Goal: Information Seeking & Learning: Learn about a topic

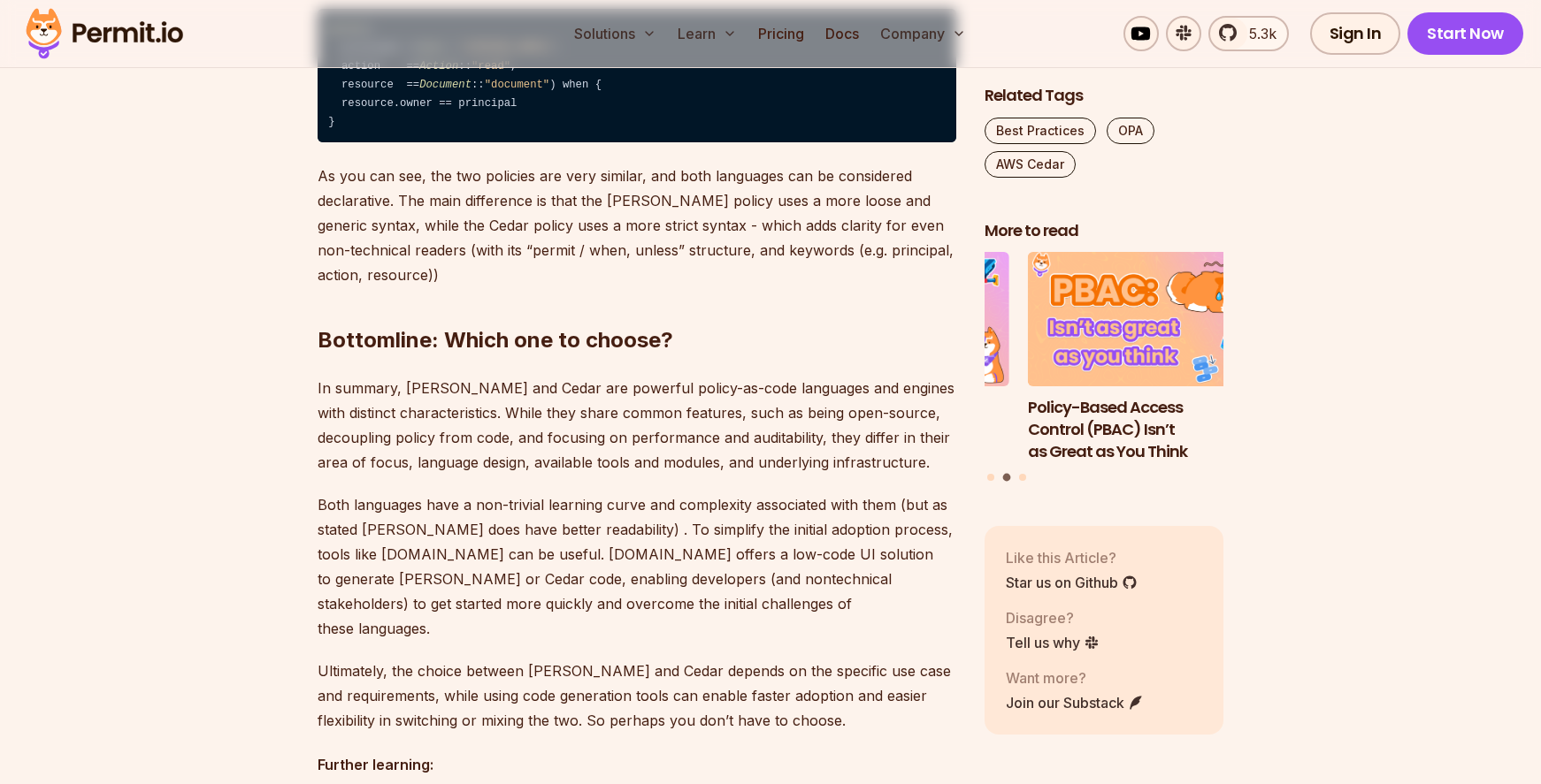
scroll to position [4686, 0]
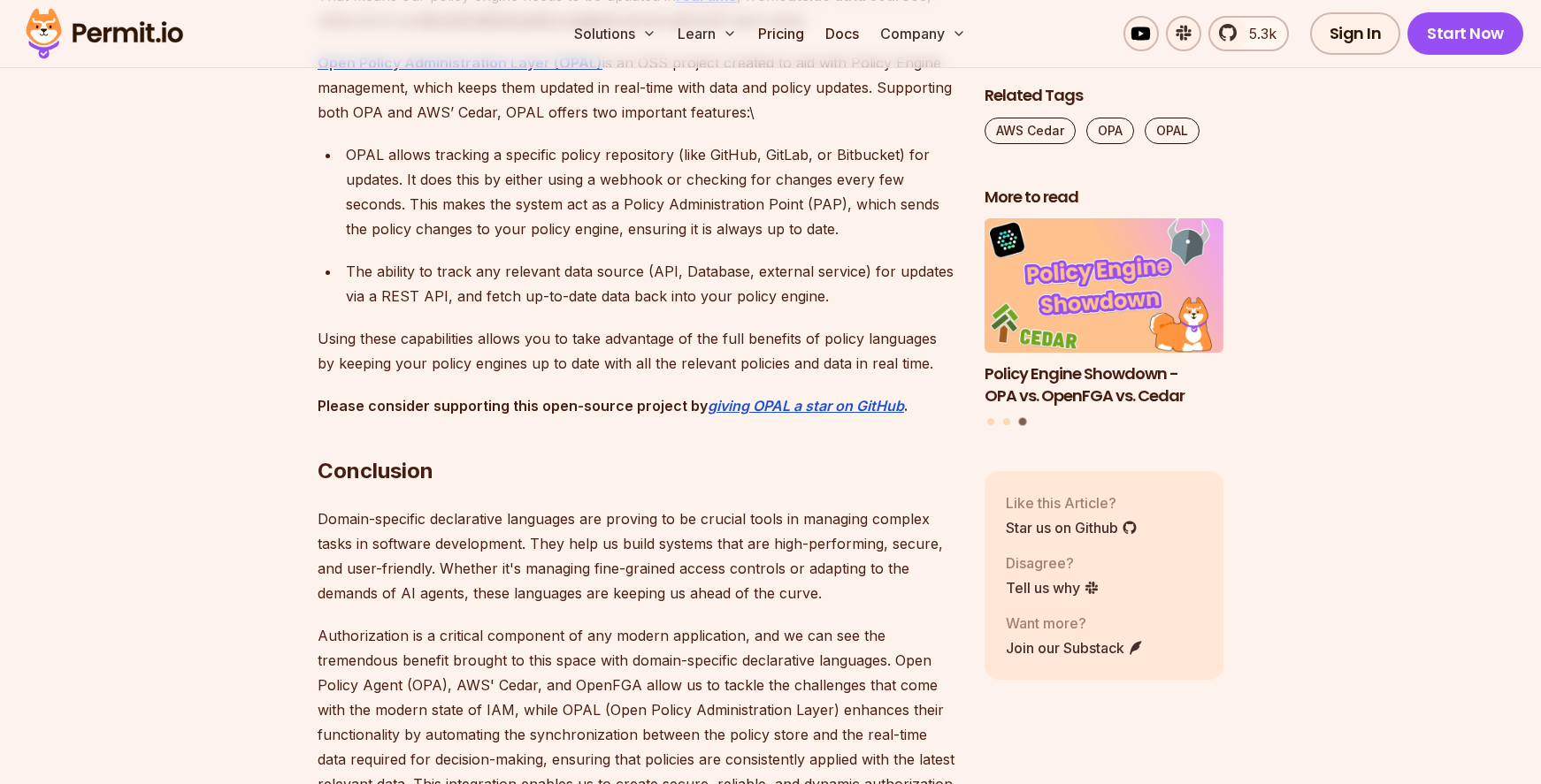
scroll to position [8223, 0]
